Goal: Information Seeking & Learning: Learn about a topic

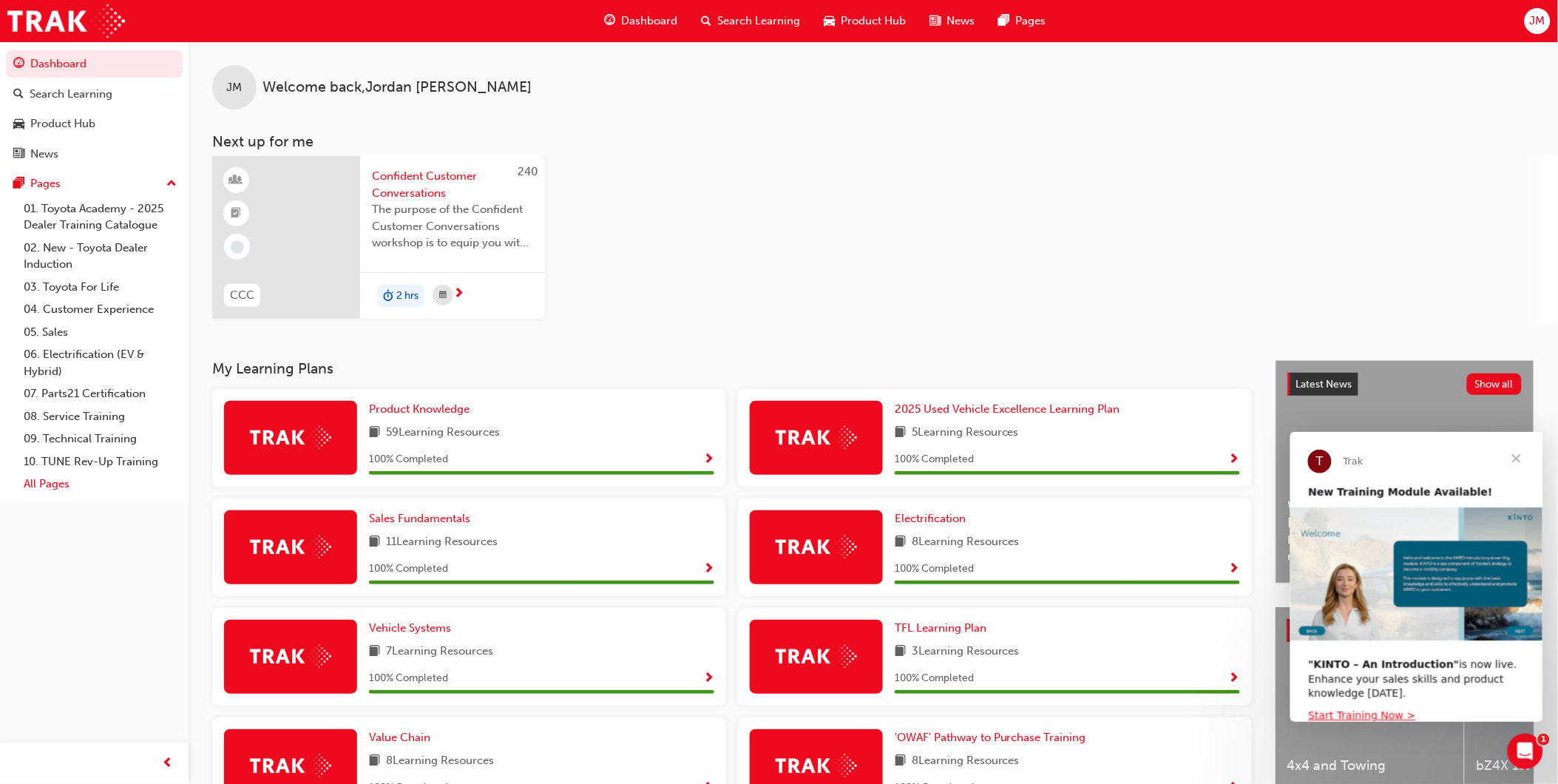
click at [50, 491] on link "All Pages" at bounding box center [100, 484] width 165 height 23
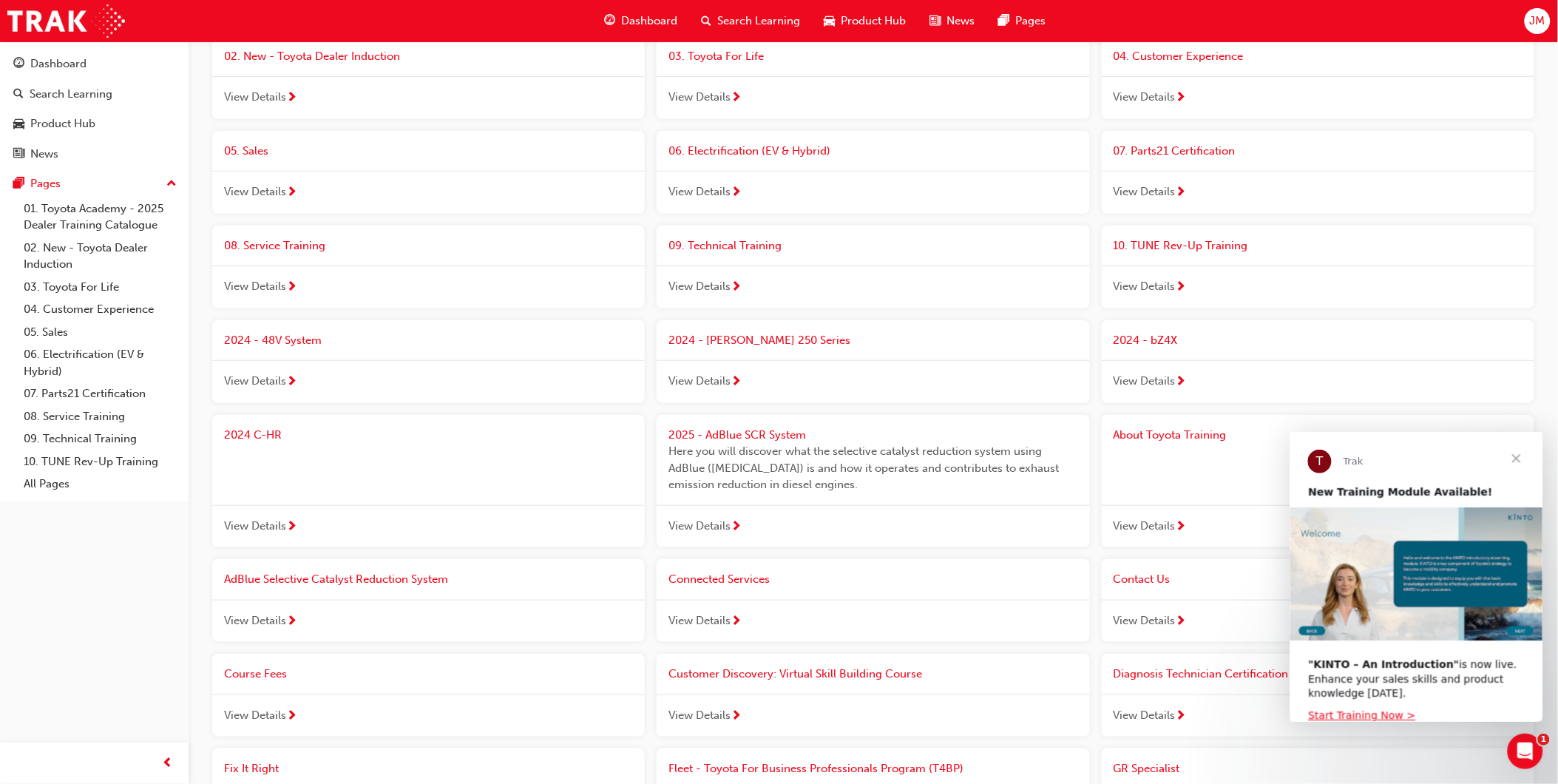
scroll to position [247, 0]
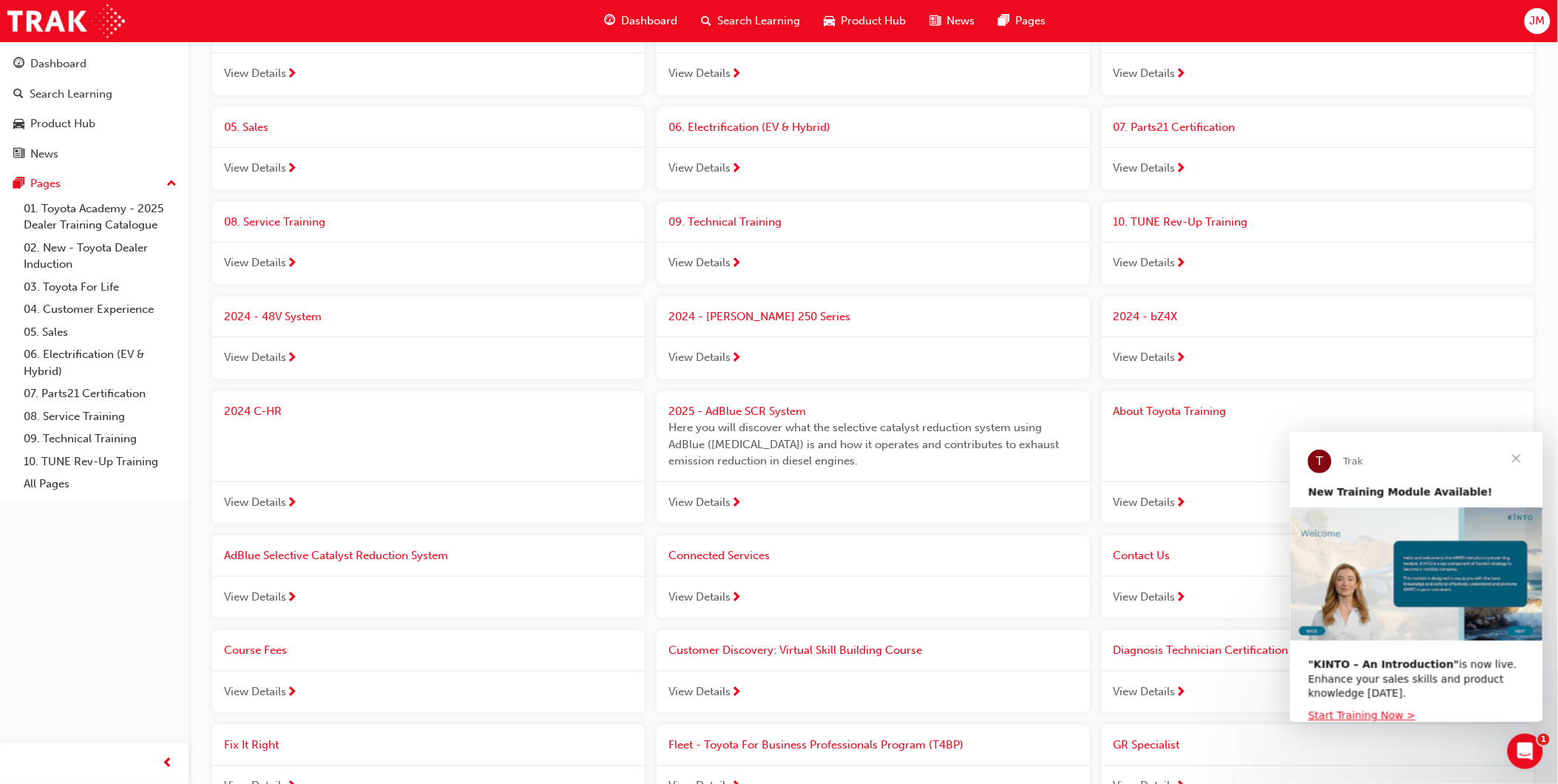
click at [690, 412] on span "2025 - AdBlue SCR System" at bounding box center [736, 411] width 137 height 14
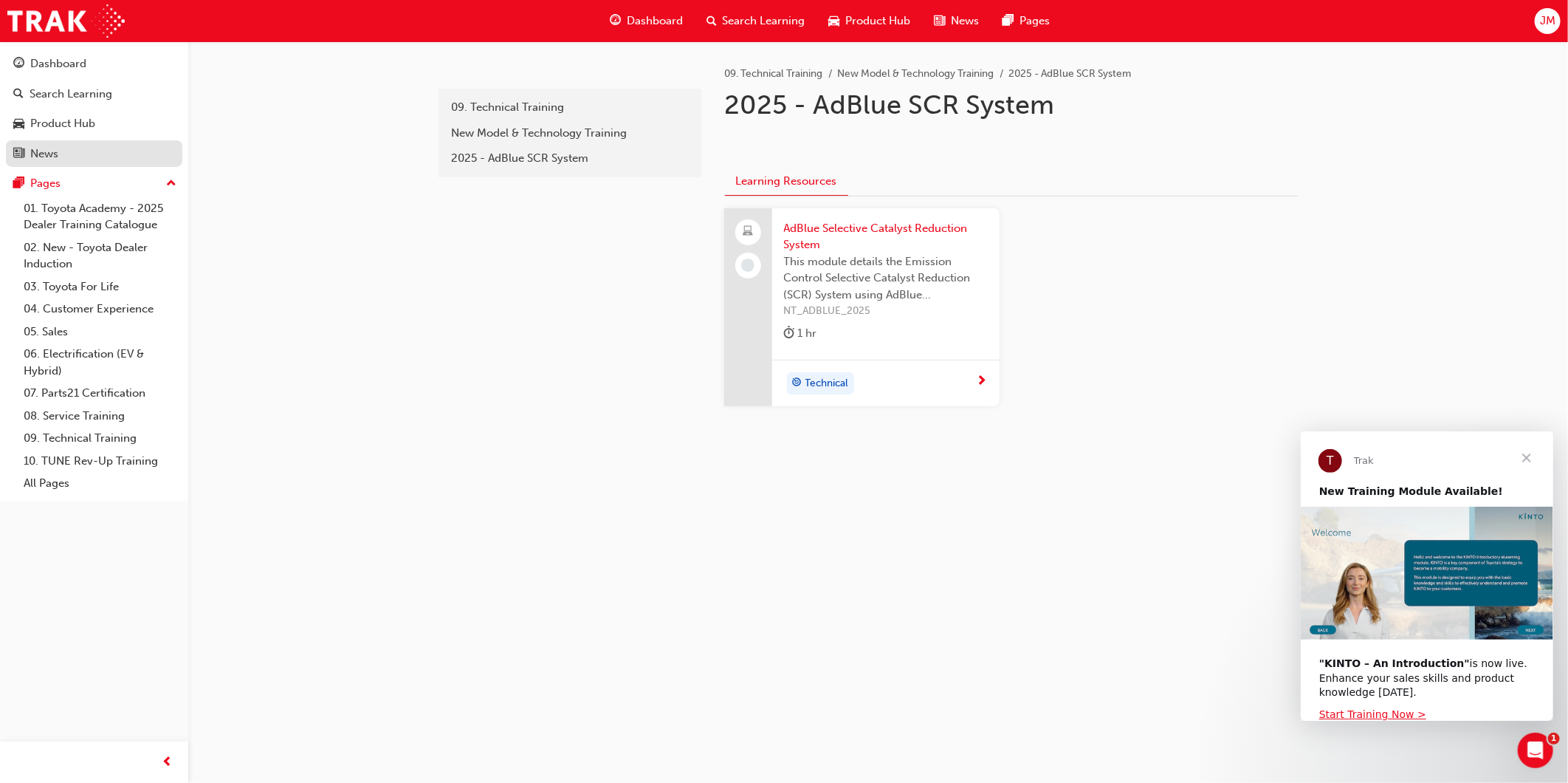
click at [34, 150] on div "News" at bounding box center [44, 154] width 28 height 17
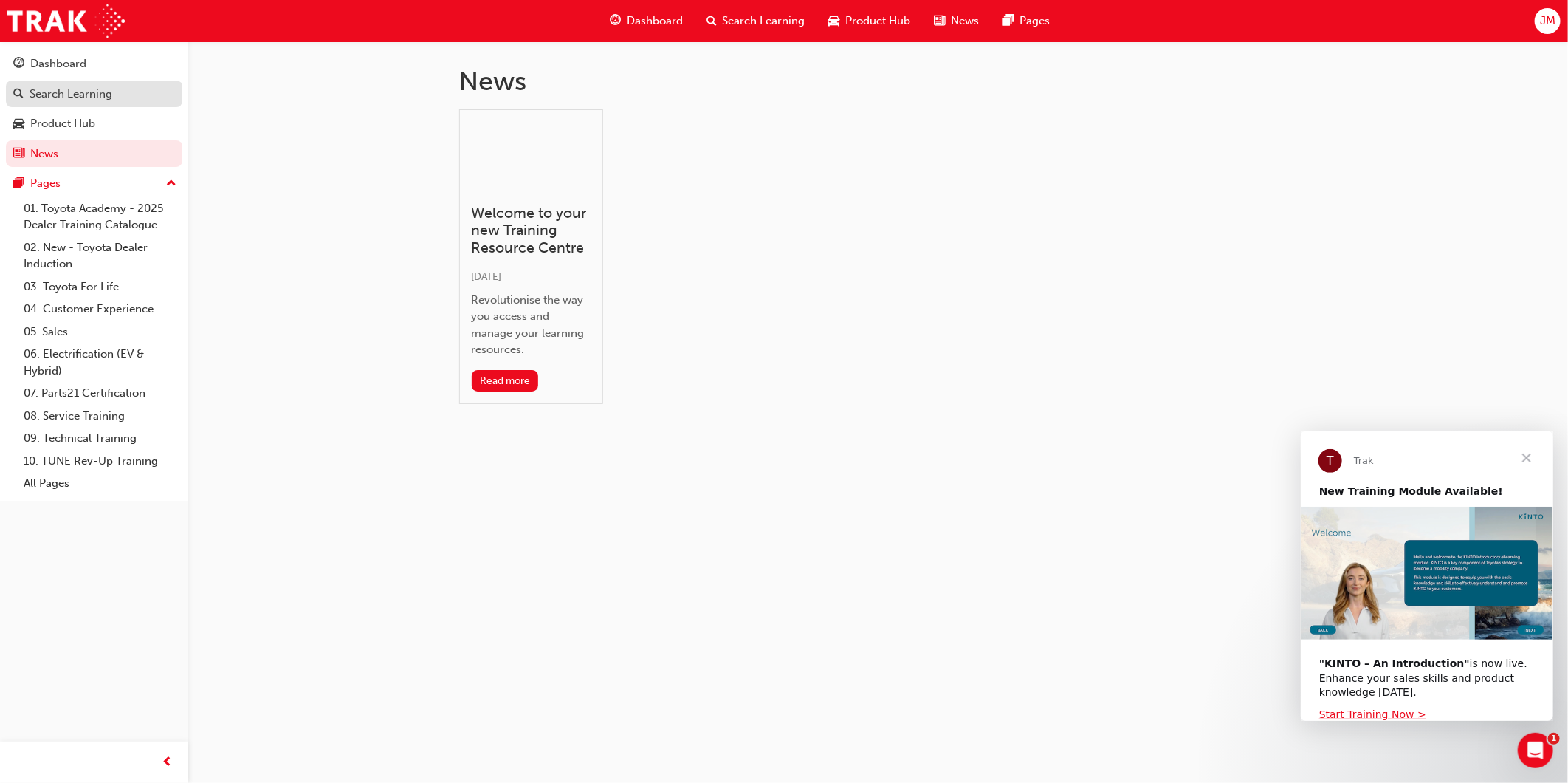
click at [102, 96] on div "Search Learning" at bounding box center [71, 95] width 83 height 17
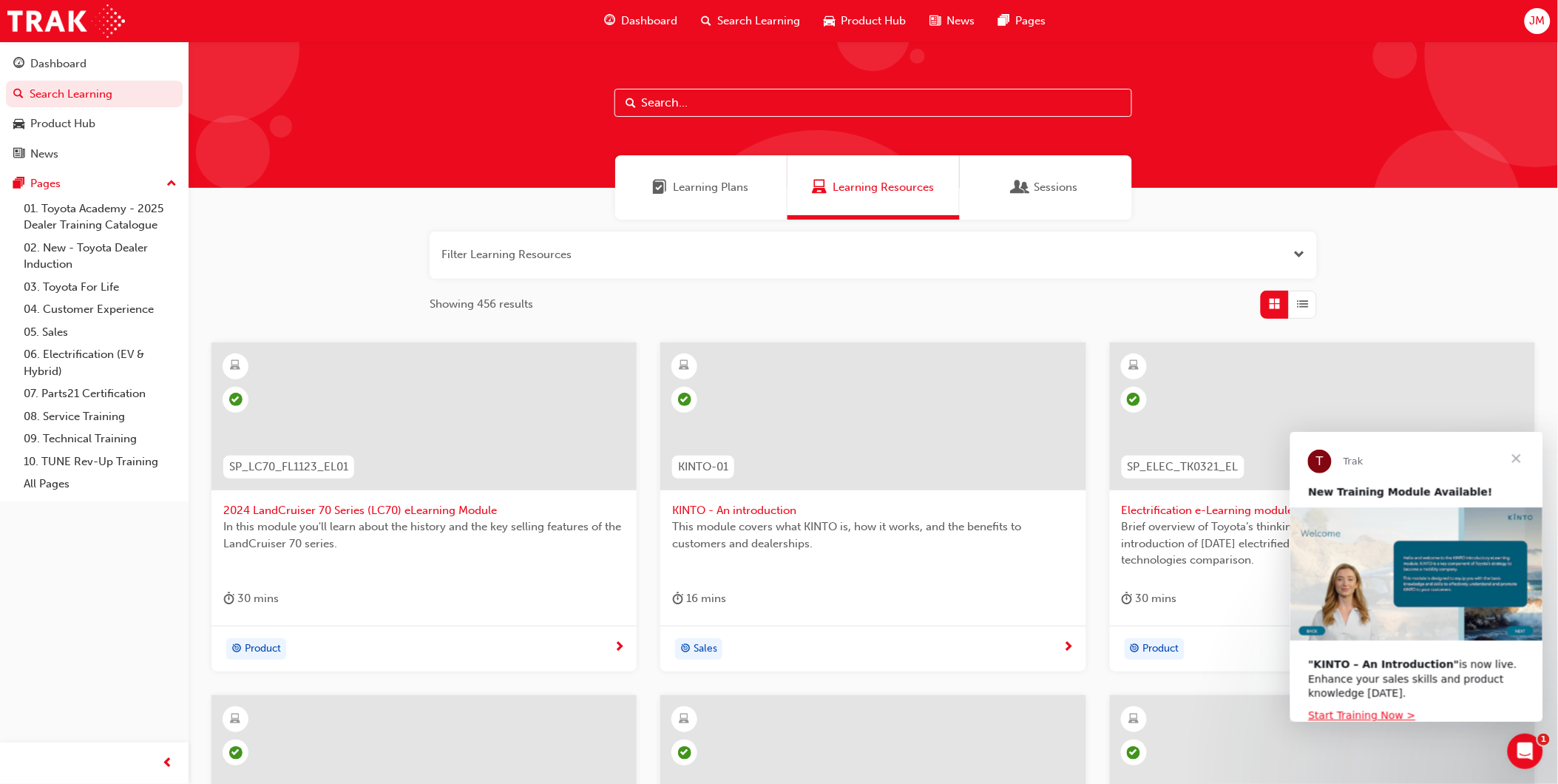
click at [623, 202] on div "Learning Plans" at bounding box center [701, 187] width 172 height 64
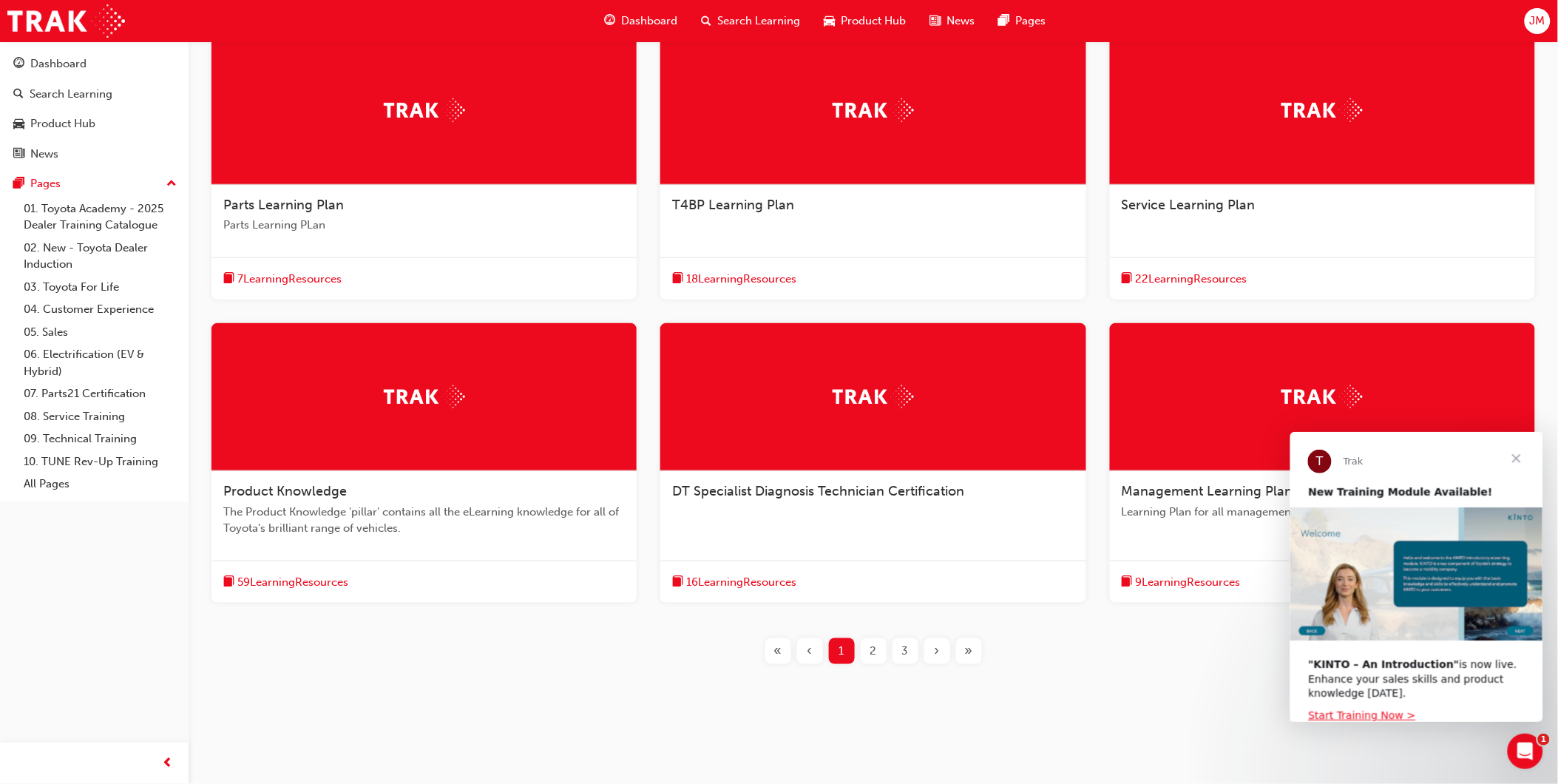
scroll to position [307, 0]
click at [1508, 456] on span "Close" at bounding box center [1516, 457] width 53 height 53
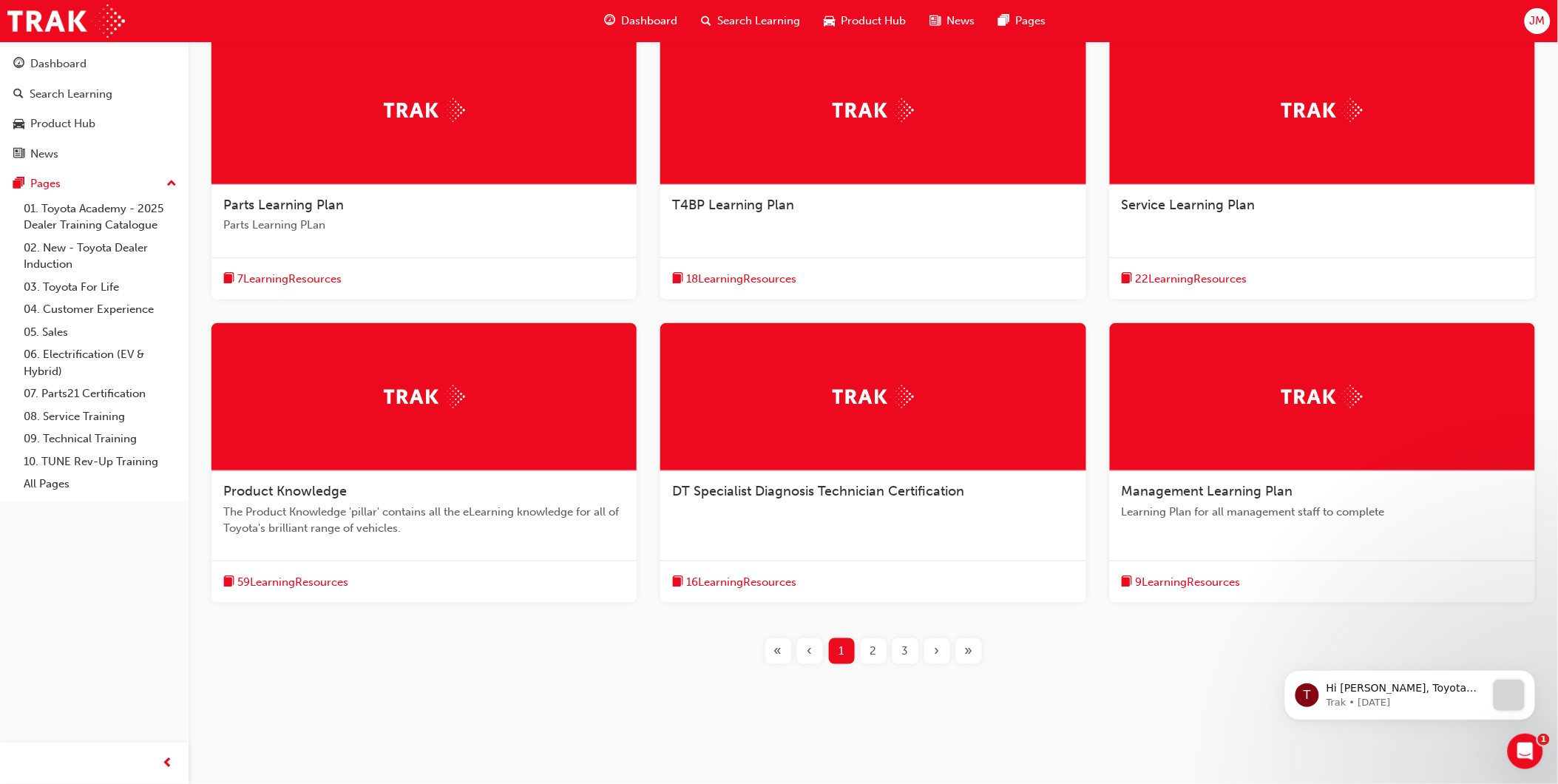
scroll to position [0, 0]
click at [1383, 401] on div at bounding box center [1323, 397] width 425 height 148
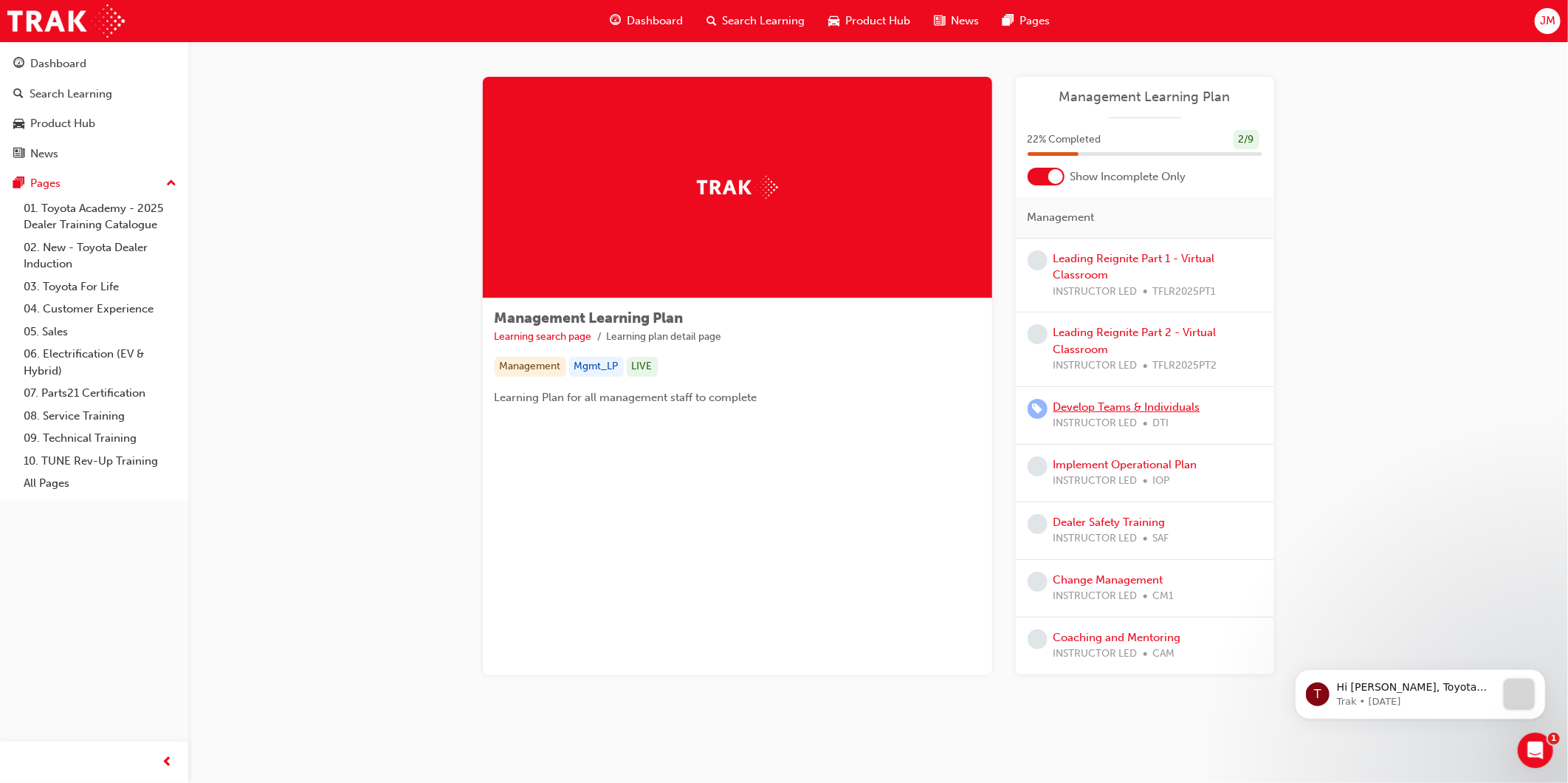
click at [1168, 411] on link "Develop Teams & Individuals" at bounding box center [1127, 407] width 146 height 14
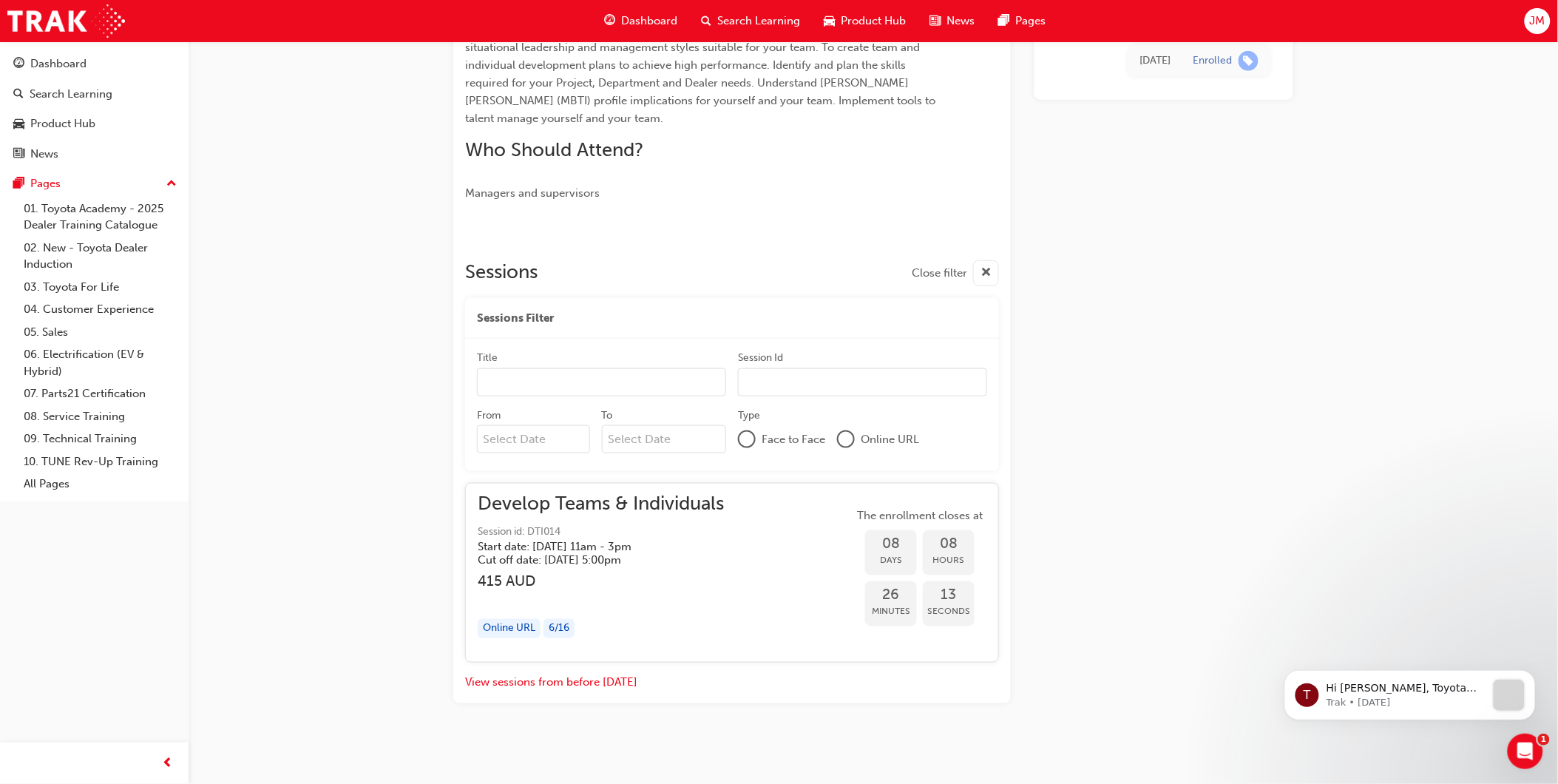
scroll to position [485, 0]
click at [102, 67] on div "Dashboard" at bounding box center [95, 64] width 162 height 19
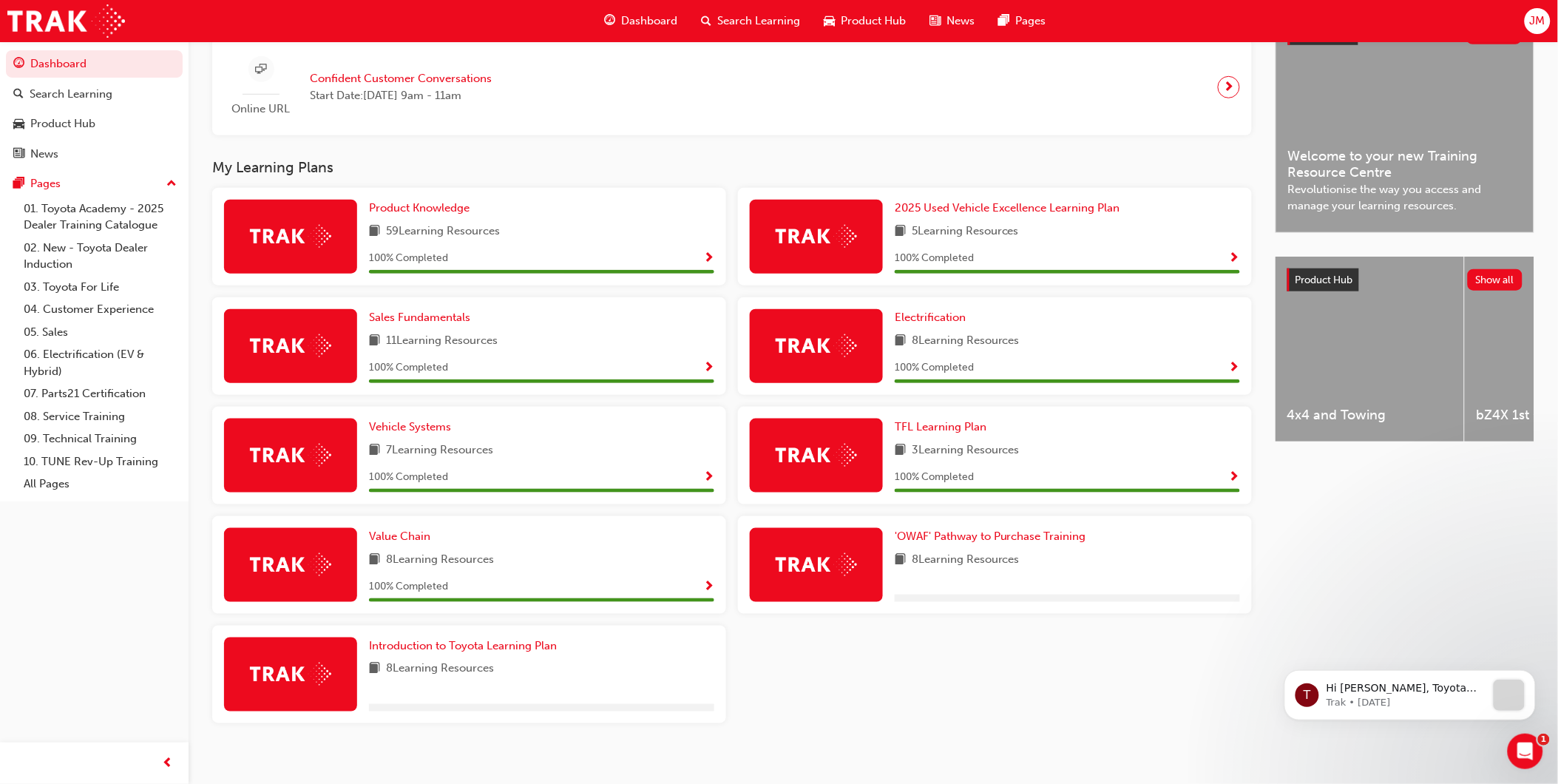
scroll to position [361, 0]
